Goal: Transaction & Acquisition: Purchase product/service

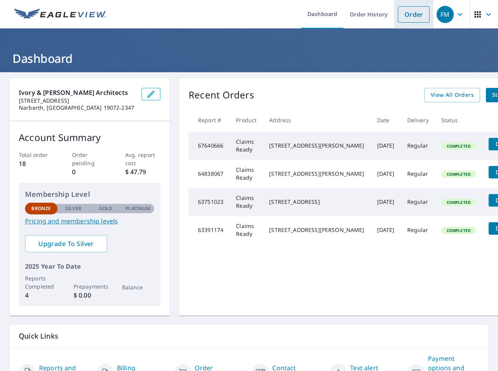
click at [413, 14] on link "Order" at bounding box center [414, 14] width 32 height 16
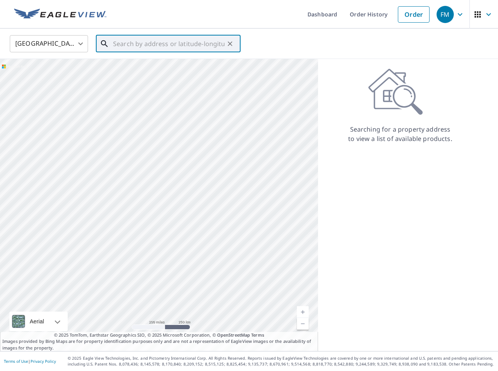
click at [140, 45] on input "text" at bounding box center [168, 44] width 111 height 22
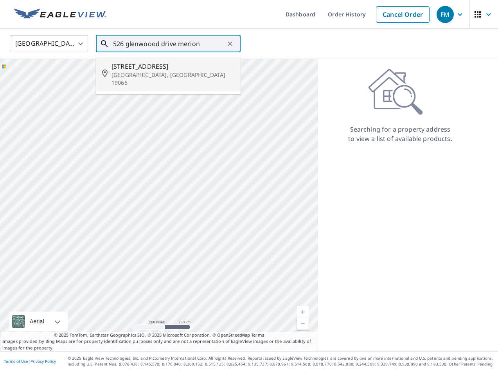
click at [138, 70] on span "[STREET_ADDRESS]" at bounding box center [172, 66] width 123 height 9
type input "[STREET_ADDRESS]"
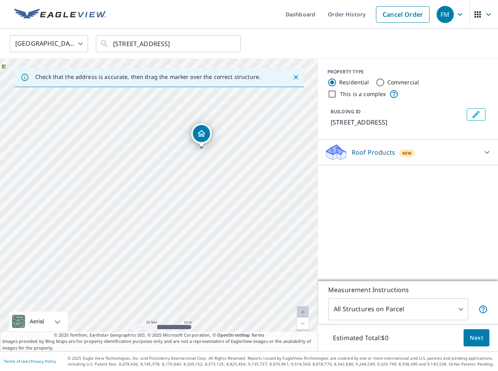
click at [488, 151] on icon at bounding box center [486, 152] width 9 height 9
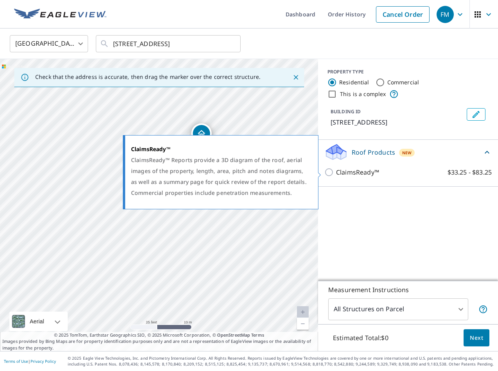
click at [362, 171] on p "ClaimsReady™" at bounding box center [357, 172] width 43 height 9
click at [336, 171] on input "ClaimsReady™ $33.25 - $83.25" at bounding box center [330, 172] width 12 height 9
checkbox input "true"
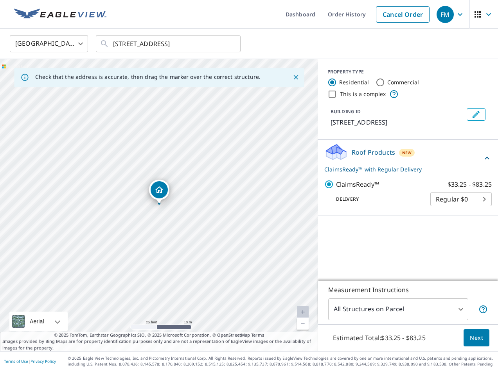
click at [477, 339] on span "Next" at bounding box center [476, 339] width 13 height 10
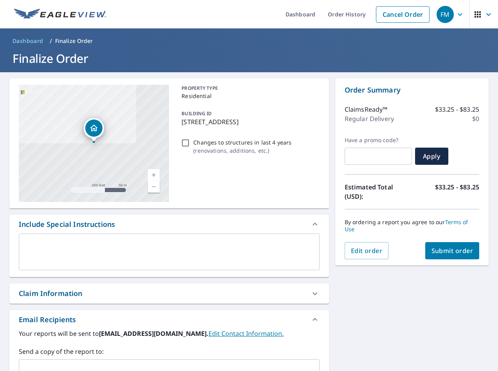
scroll to position [118, 0]
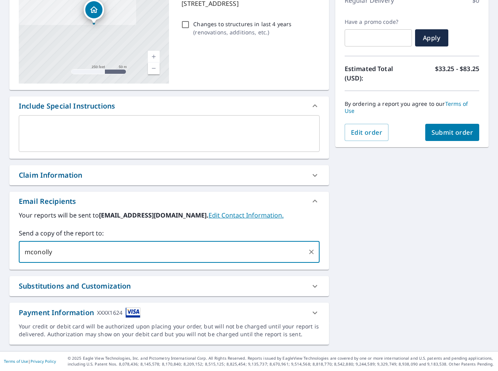
click at [122, 260] on input "mconolly" at bounding box center [163, 252] width 282 height 15
paste input "@[DOMAIN_NAME]"
type input "[EMAIL_ADDRESS][DOMAIN_NAME]"
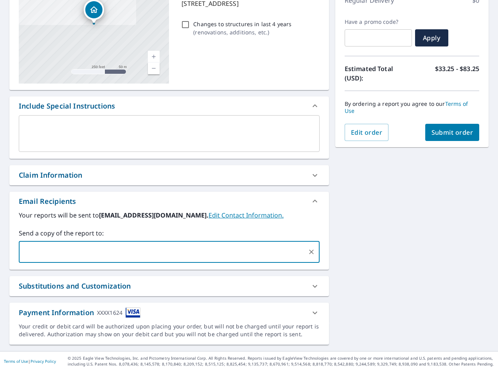
click at [465, 128] on span "Submit order" at bounding box center [452, 132] width 42 height 9
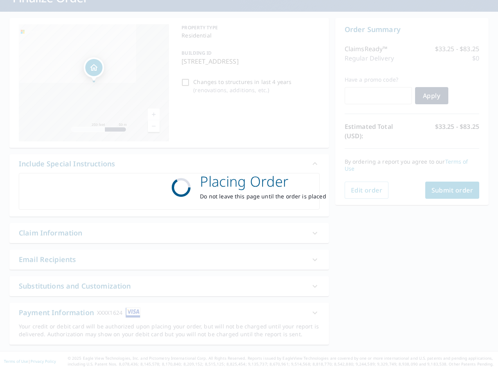
scroll to position [61, 0]
